Goal: Task Accomplishment & Management: Use online tool/utility

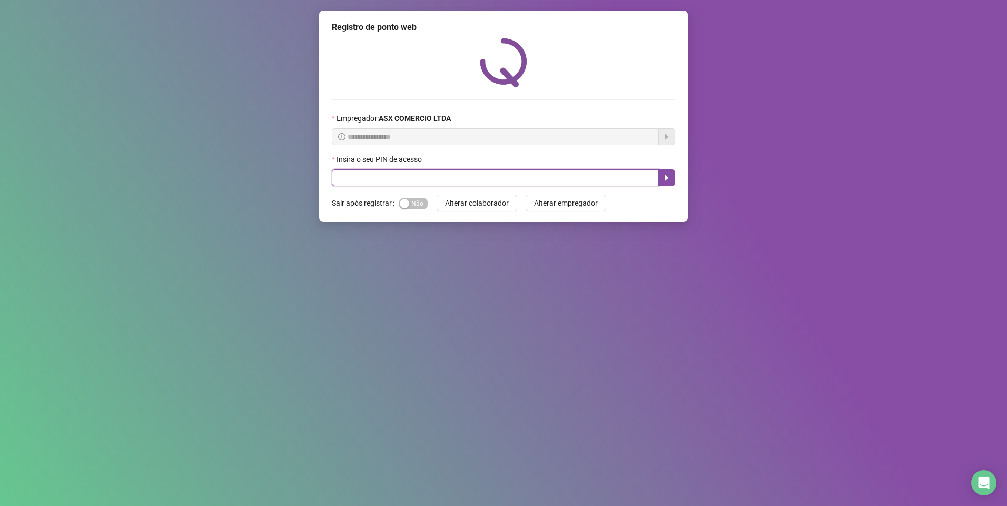
click at [339, 179] on input "text" at bounding box center [495, 178] width 327 height 17
type input "*****"
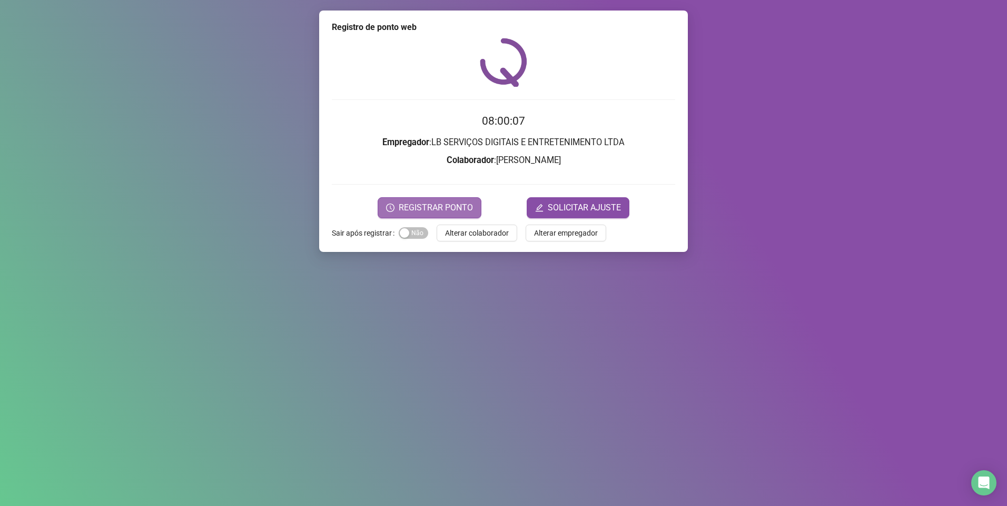
click at [417, 204] on span "REGISTRAR PONTO" at bounding box center [436, 208] width 74 height 13
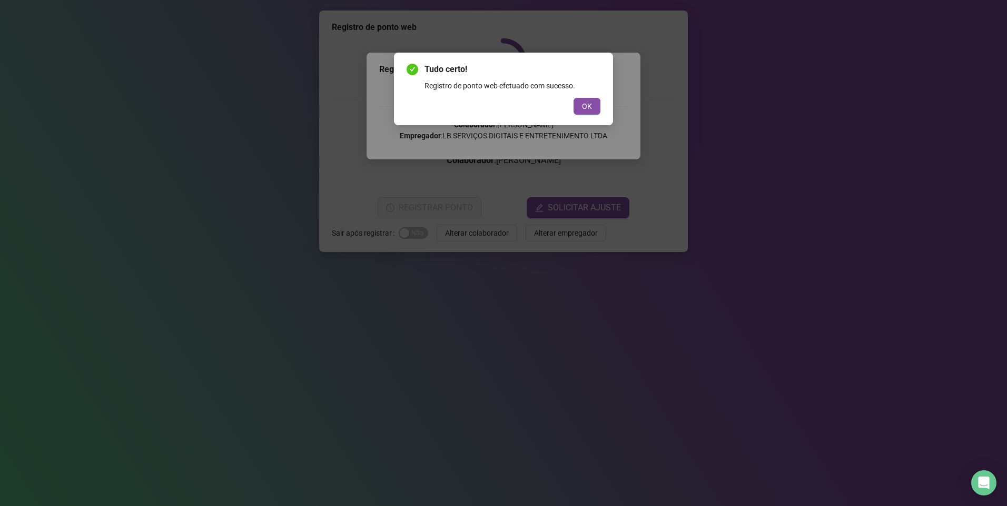
click at [571, 104] on div "OK" at bounding box center [503, 106] width 194 height 17
click at [575, 104] on button "OK" at bounding box center [586, 106] width 27 height 17
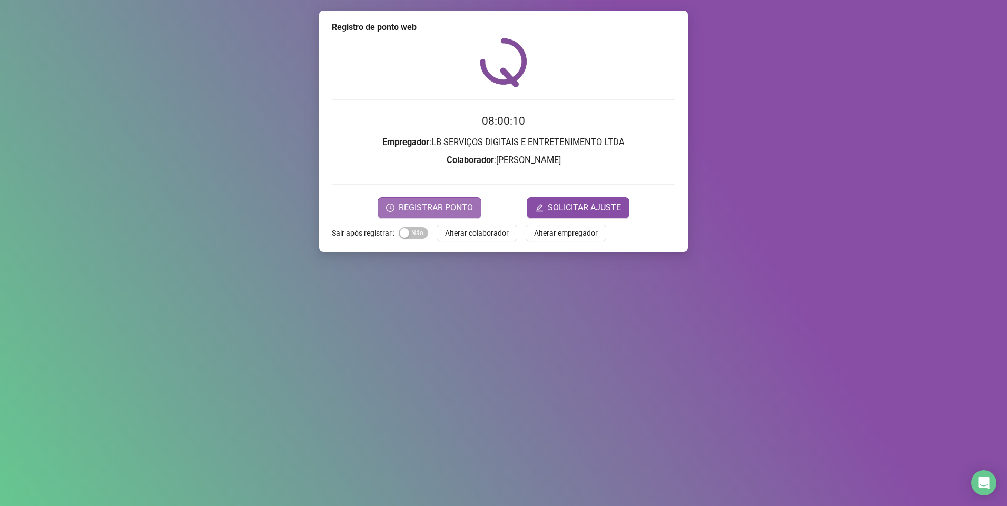
click at [443, 208] on span "REGISTRAR PONTO" at bounding box center [436, 208] width 74 height 13
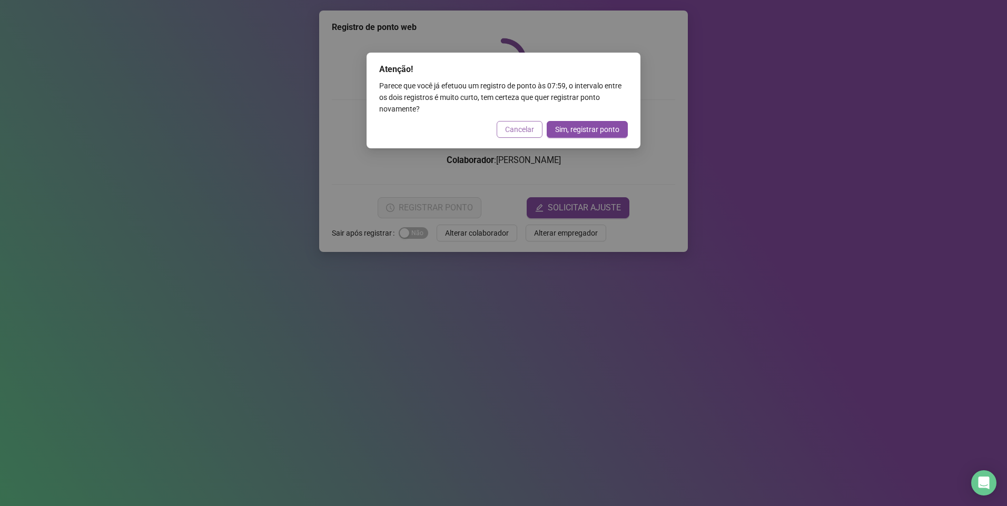
click at [510, 123] on button "Cancelar" at bounding box center [519, 129] width 46 height 17
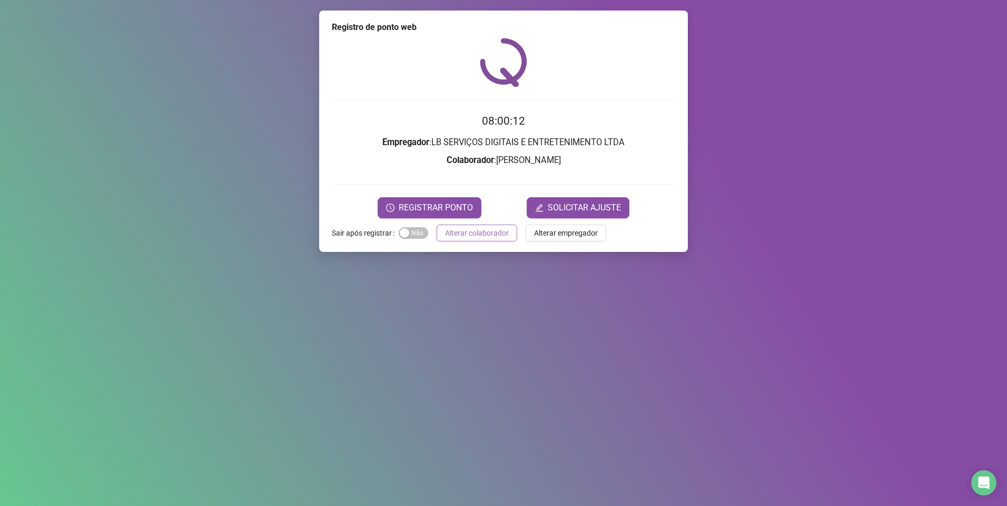
click at [498, 234] on span "Alterar colaborador" at bounding box center [477, 233] width 64 height 12
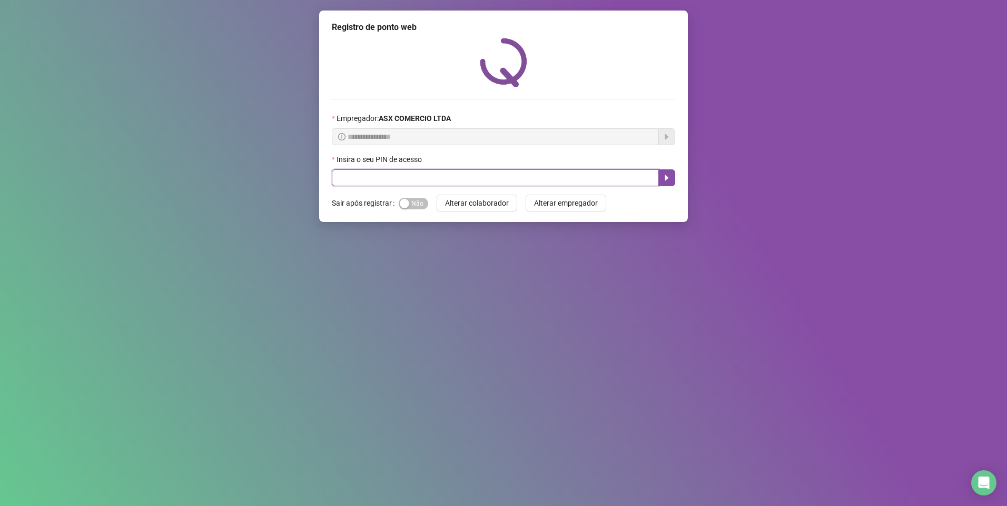
click at [359, 183] on input "text" at bounding box center [495, 178] width 327 height 17
type input "*****"
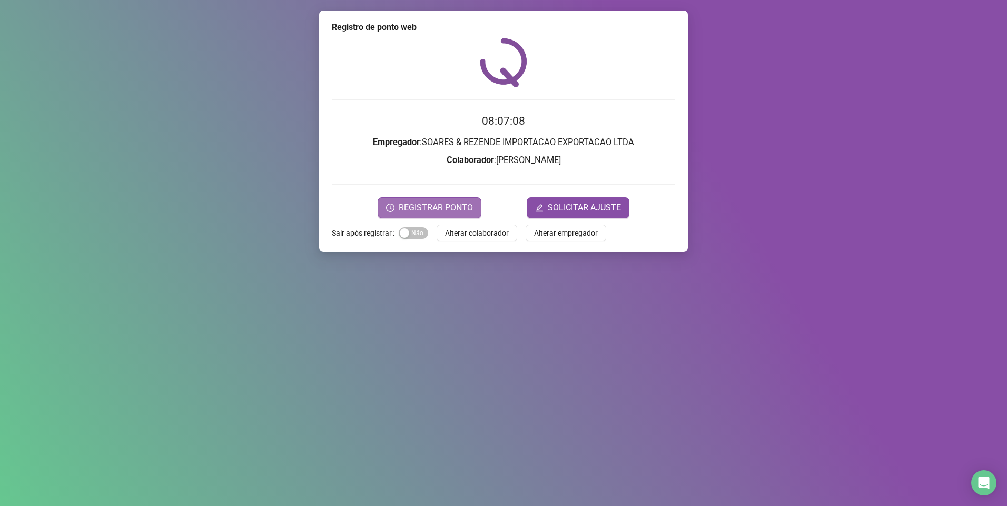
click at [423, 203] on span "REGISTRAR PONTO" at bounding box center [436, 208] width 74 height 13
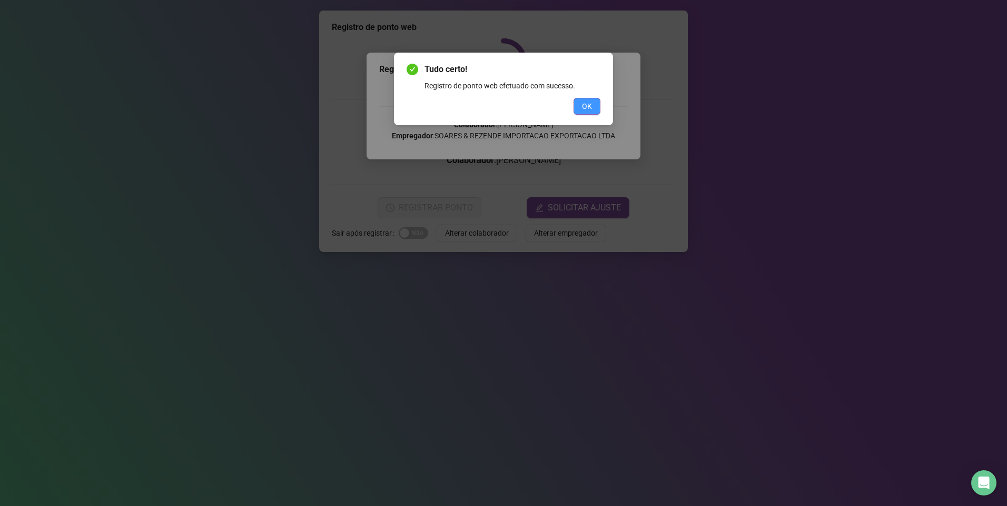
click at [583, 100] on button "OK" at bounding box center [586, 106] width 27 height 17
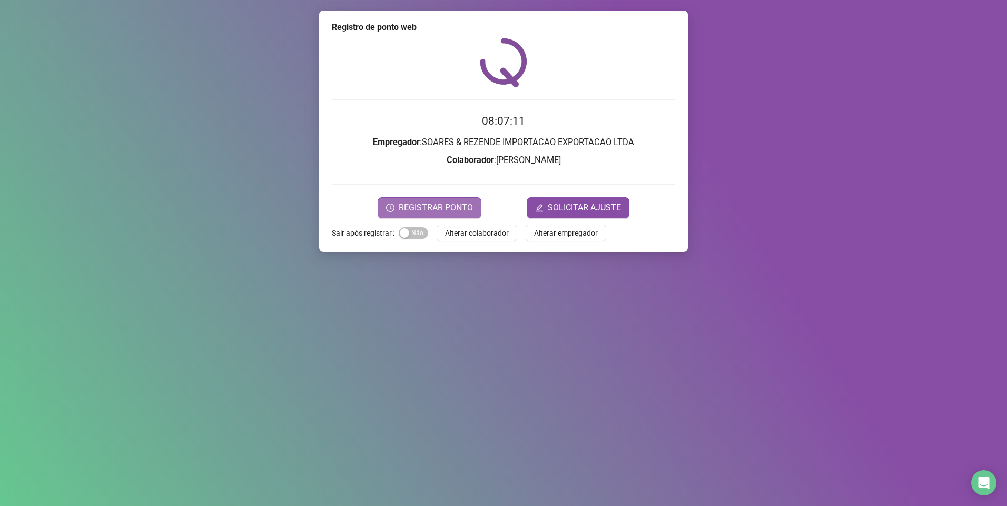
click at [439, 209] on span "REGISTRAR PONTO" at bounding box center [436, 208] width 74 height 13
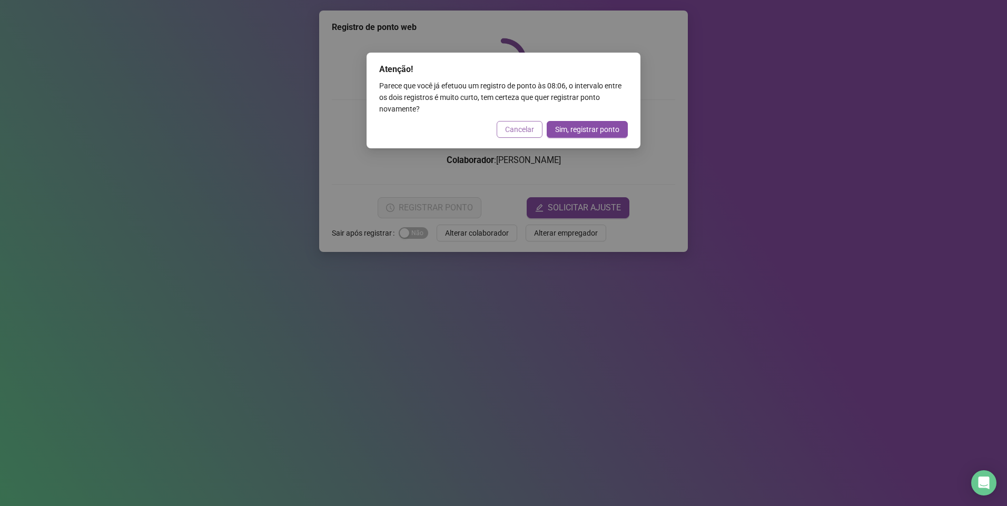
click at [516, 126] on span "Cancelar" at bounding box center [519, 130] width 29 height 12
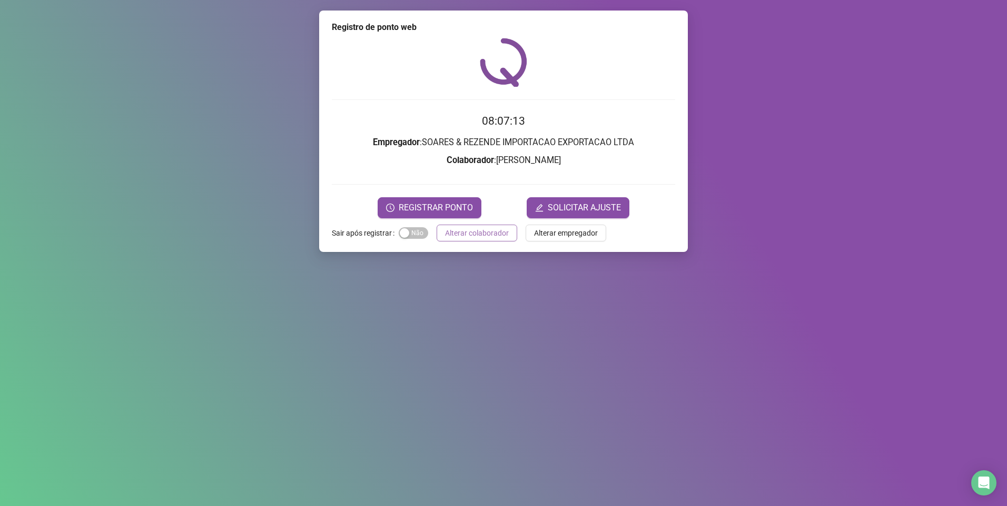
click at [466, 236] on span "Alterar colaborador" at bounding box center [477, 233] width 64 height 12
